Goal: Information Seeking & Learning: Learn about a topic

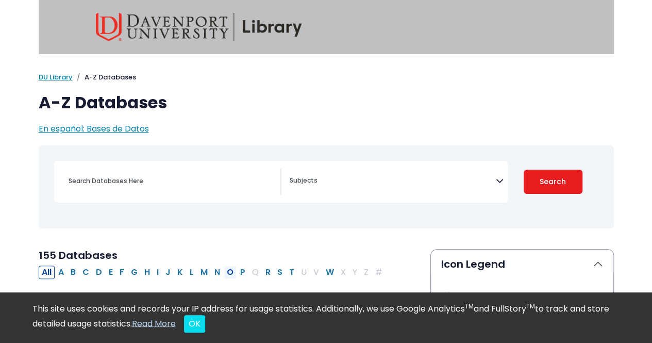
click at [225, 273] on button "O" at bounding box center [230, 272] width 13 height 13
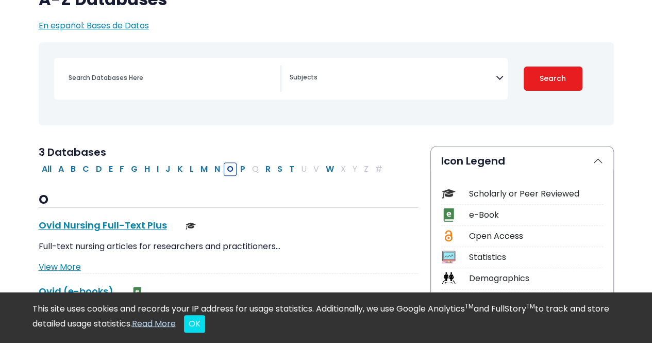
scroll to position [155, 0]
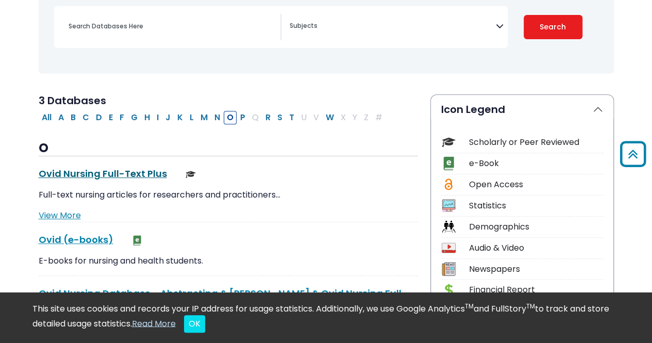
click at [119, 171] on link "Ovid Nursing Full-Text Plus This link opens in a new window" at bounding box center [103, 173] width 128 height 13
click at [86, 118] on button "C" at bounding box center [85, 117] width 13 height 13
select select "Database Subject Filter"
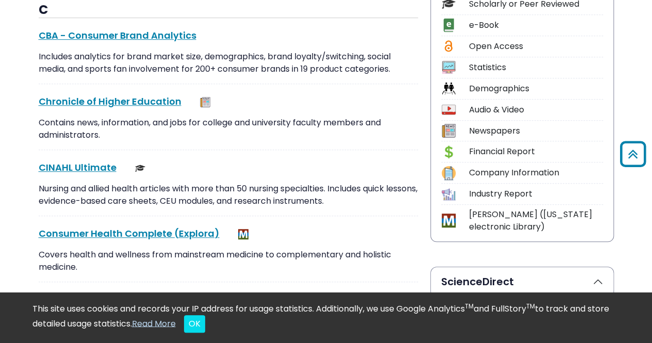
scroll to position [309, 0]
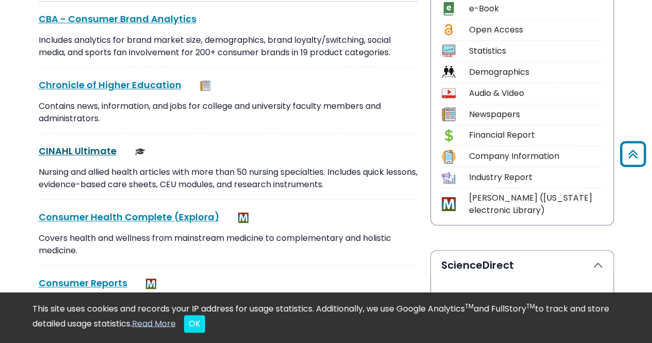
click at [92, 146] on link "CINAHL Ultimate This link opens in a new window" at bounding box center [78, 150] width 78 height 13
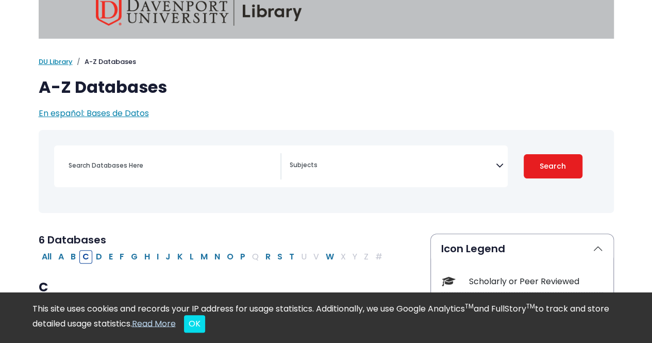
scroll to position [0, 0]
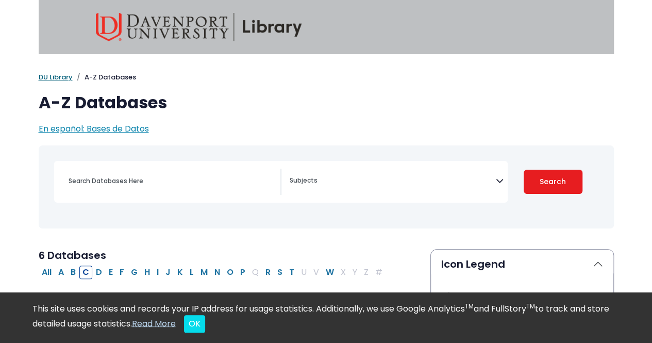
click at [63, 79] on link "DU Library" at bounding box center [56, 77] width 34 height 10
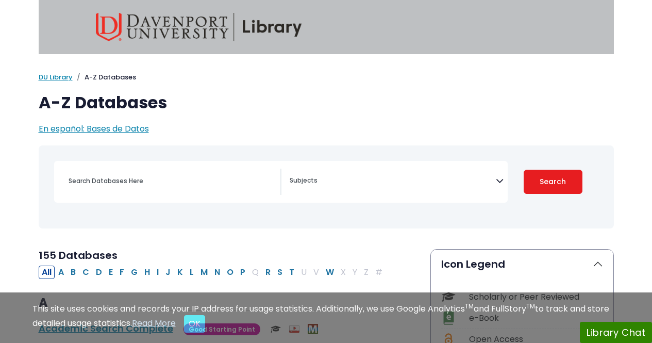
select select "Database Subject Filter"
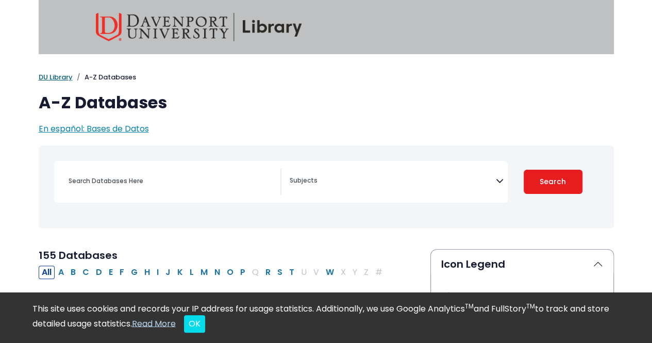
click at [69, 79] on link "DU Library" at bounding box center [56, 77] width 34 height 10
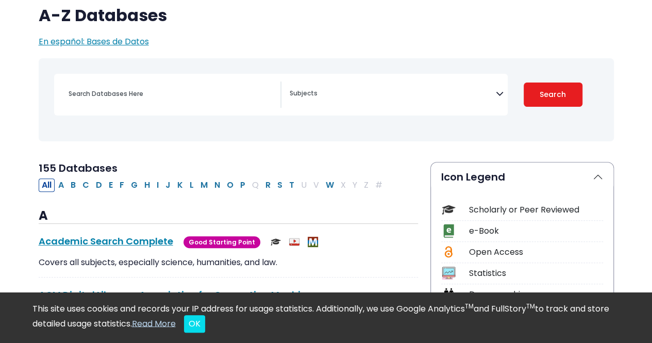
scroll to position [103, 0]
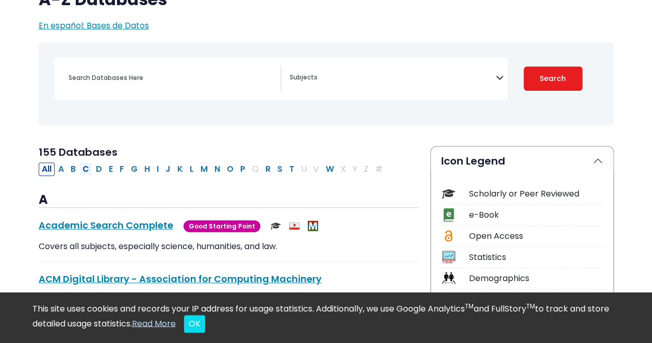
click at [86, 168] on button "C" at bounding box center [85, 168] width 13 height 13
select select "Database Subject Filter"
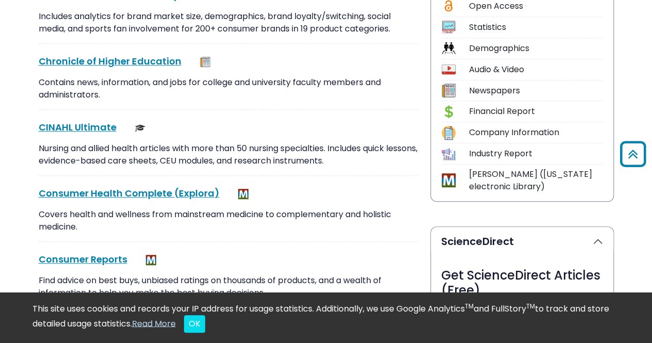
scroll to position [309, 0]
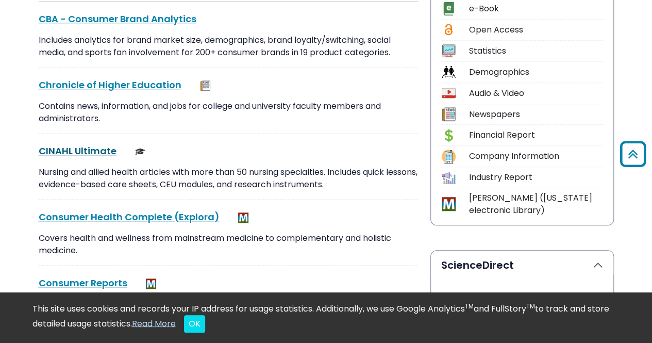
click at [89, 149] on link "CINAHL Ultimate This link opens in a new window" at bounding box center [78, 150] width 78 height 13
